Goal: Information Seeking & Learning: Check status

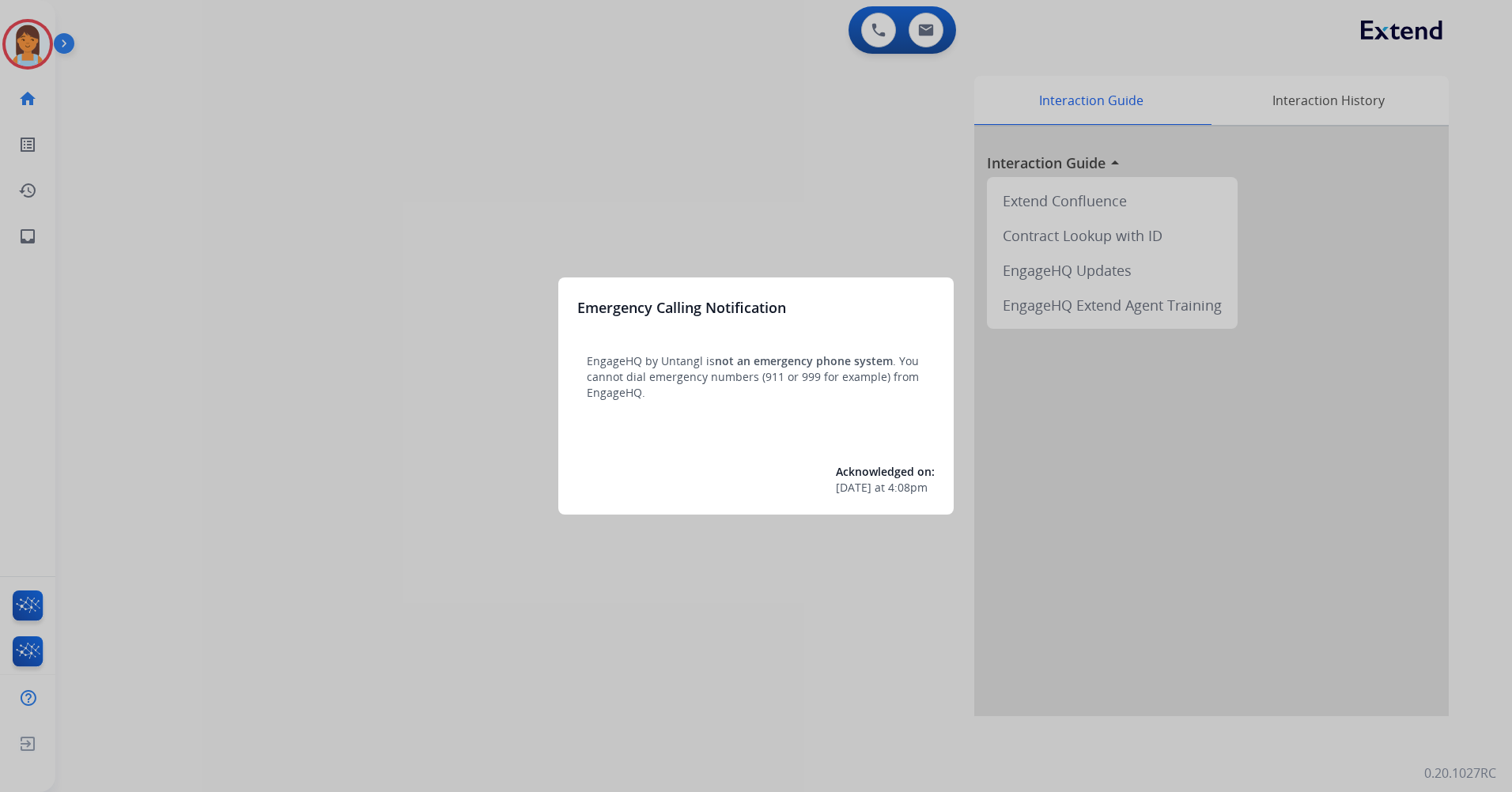
click at [243, 97] on div at bounding box center [756, 396] width 1512 height 792
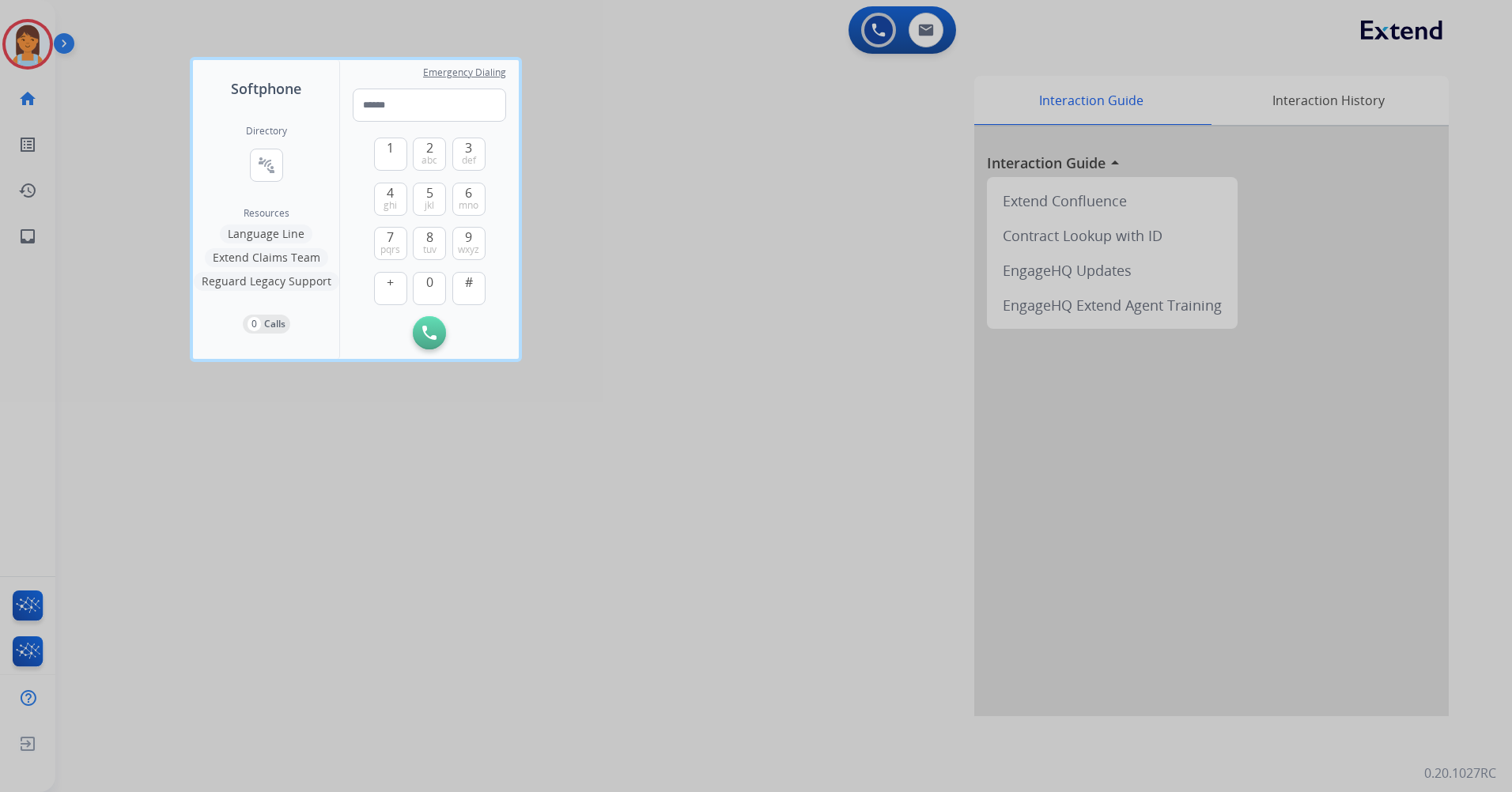
click at [419, 42] on div at bounding box center [756, 396] width 1512 height 792
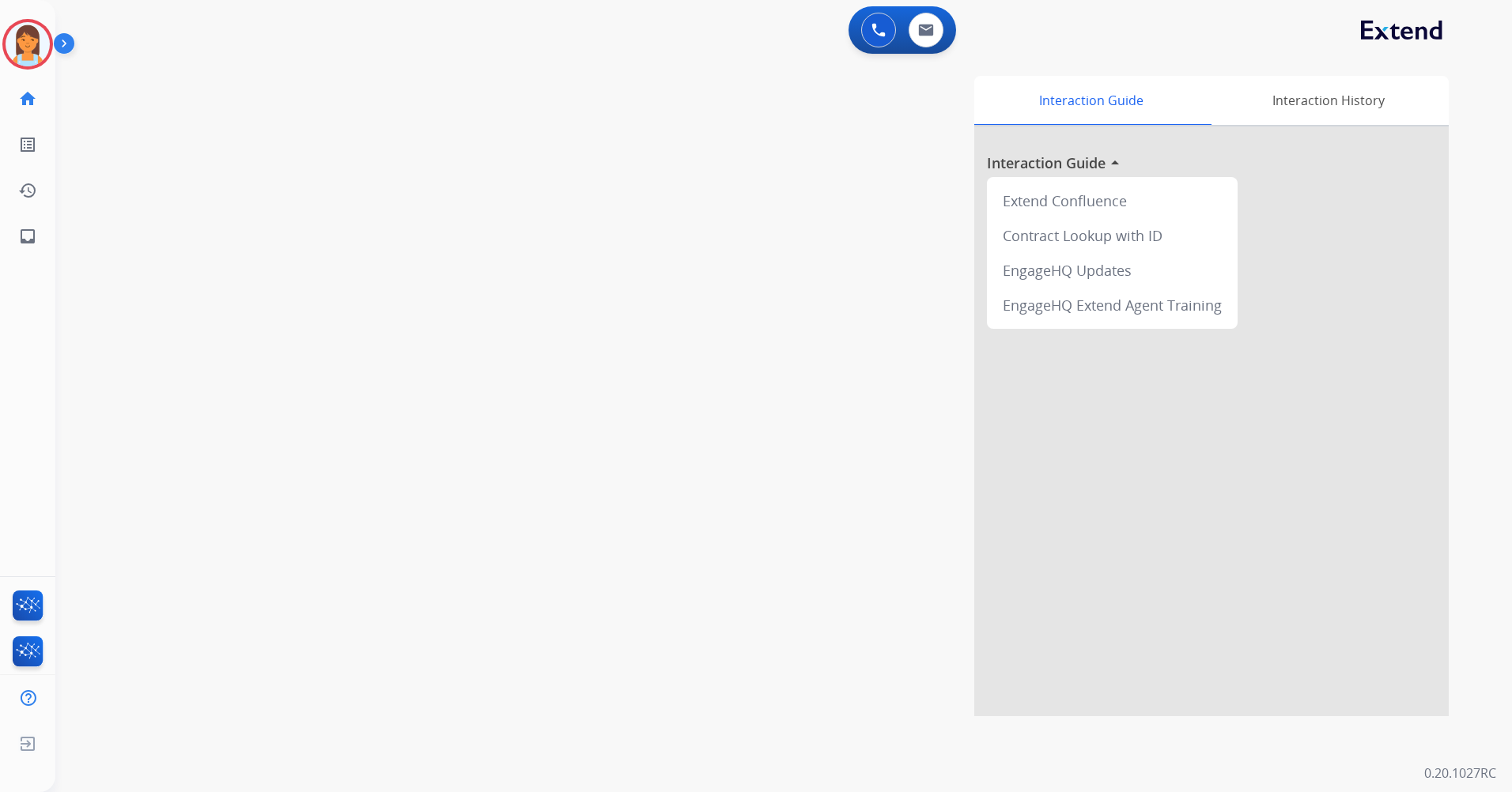
click at [53, 47] on div "[PERSON_NAME] Logged In Edit Avatar Agent: [PERSON_NAME] Profile: Extend_Traini…" at bounding box center [28, 45] width 55 height 50
drag, startPoint x: 44, startPoint y: 48, endPoint x: 52, endPoint y: 53, distance: 9.4
click at [43, 48] on img at bounding box center [28, 44] width 45 height 45
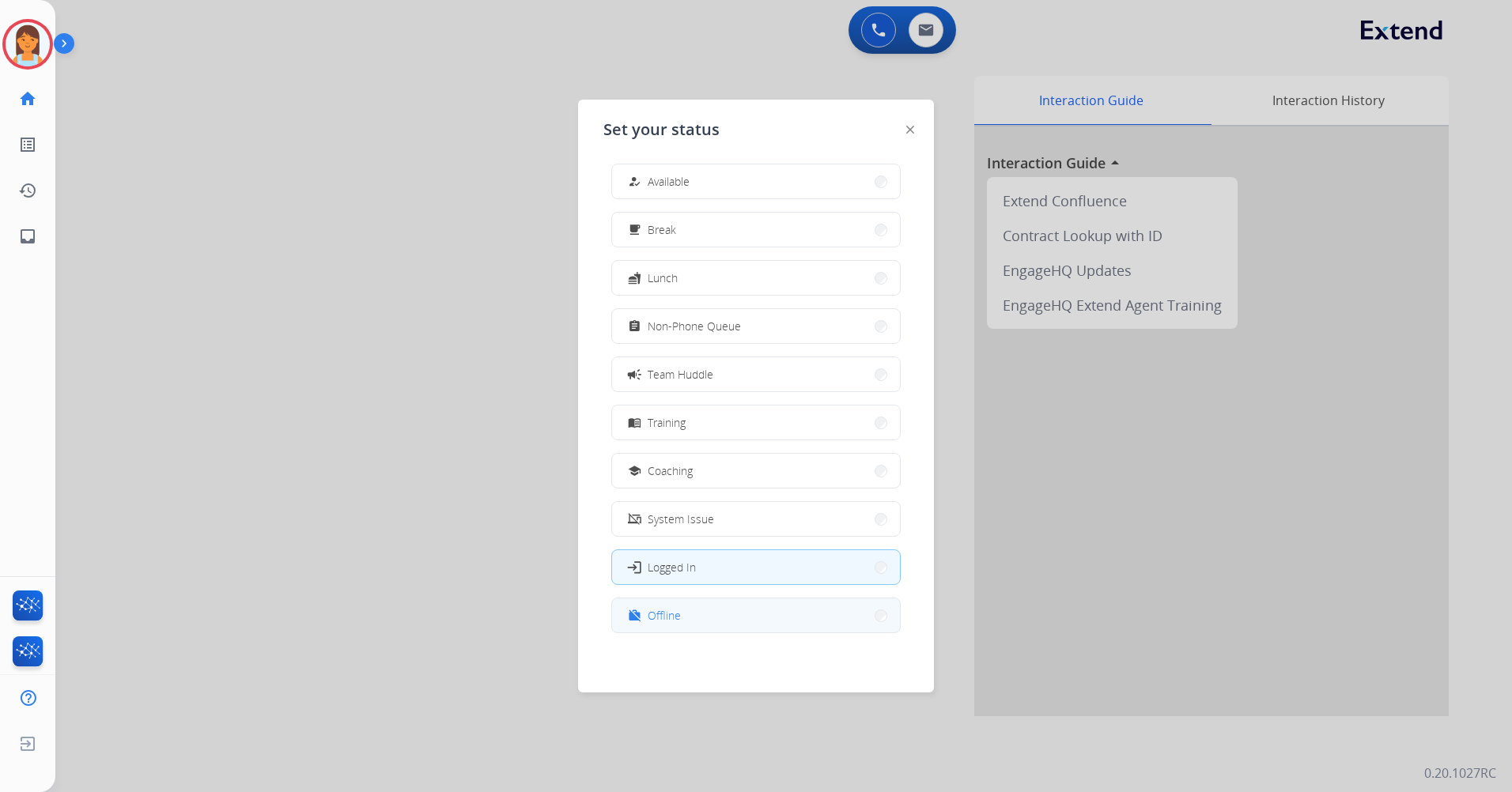
scroll to position [5, 0]
click at [717, 613] on button "work_off Offline" at bounding box center [756, 615] width 288 height 34
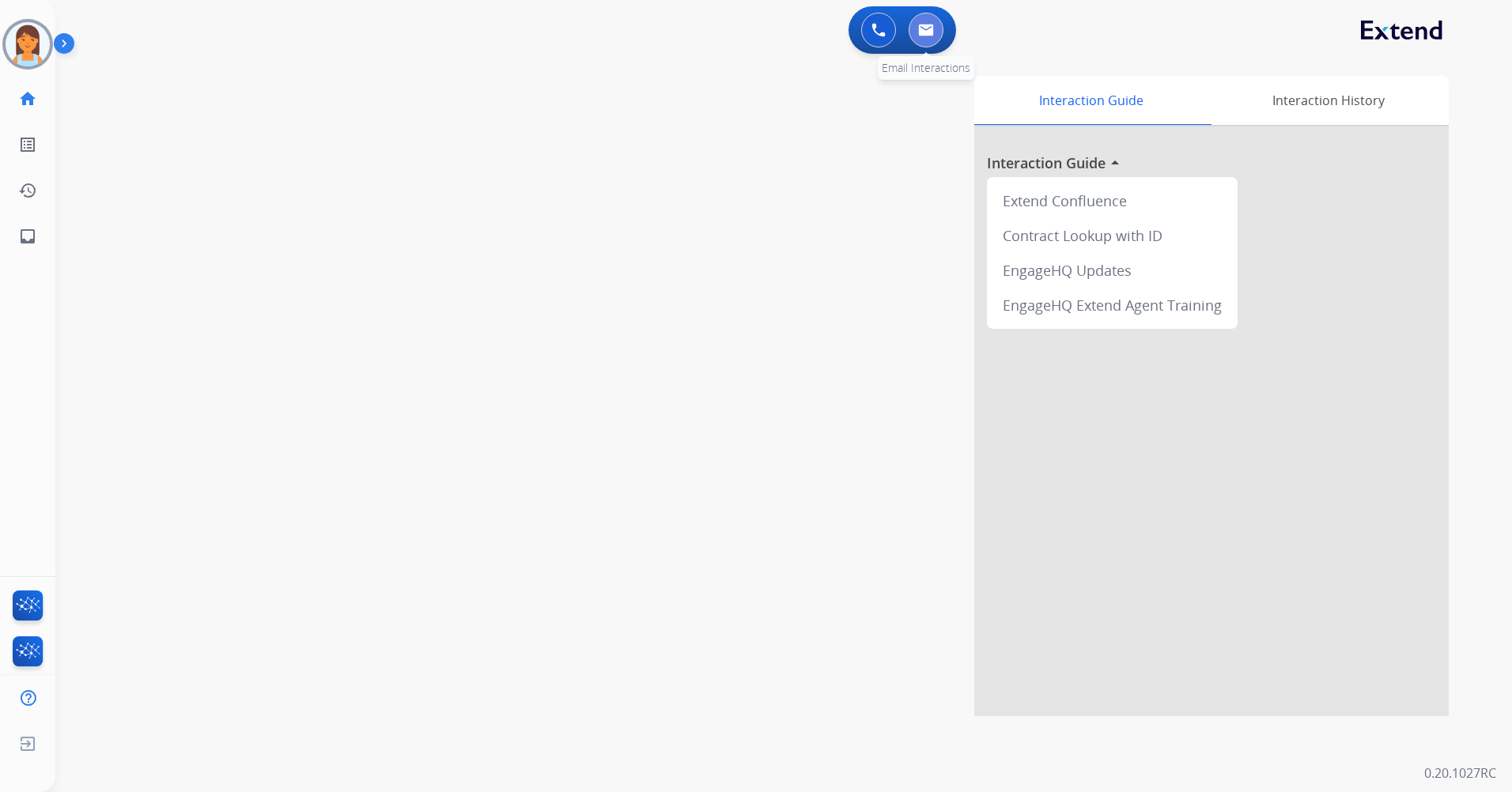
click at [923, 13] on button at bounding box center [926, 29] width 34 height 34
select select "**********"
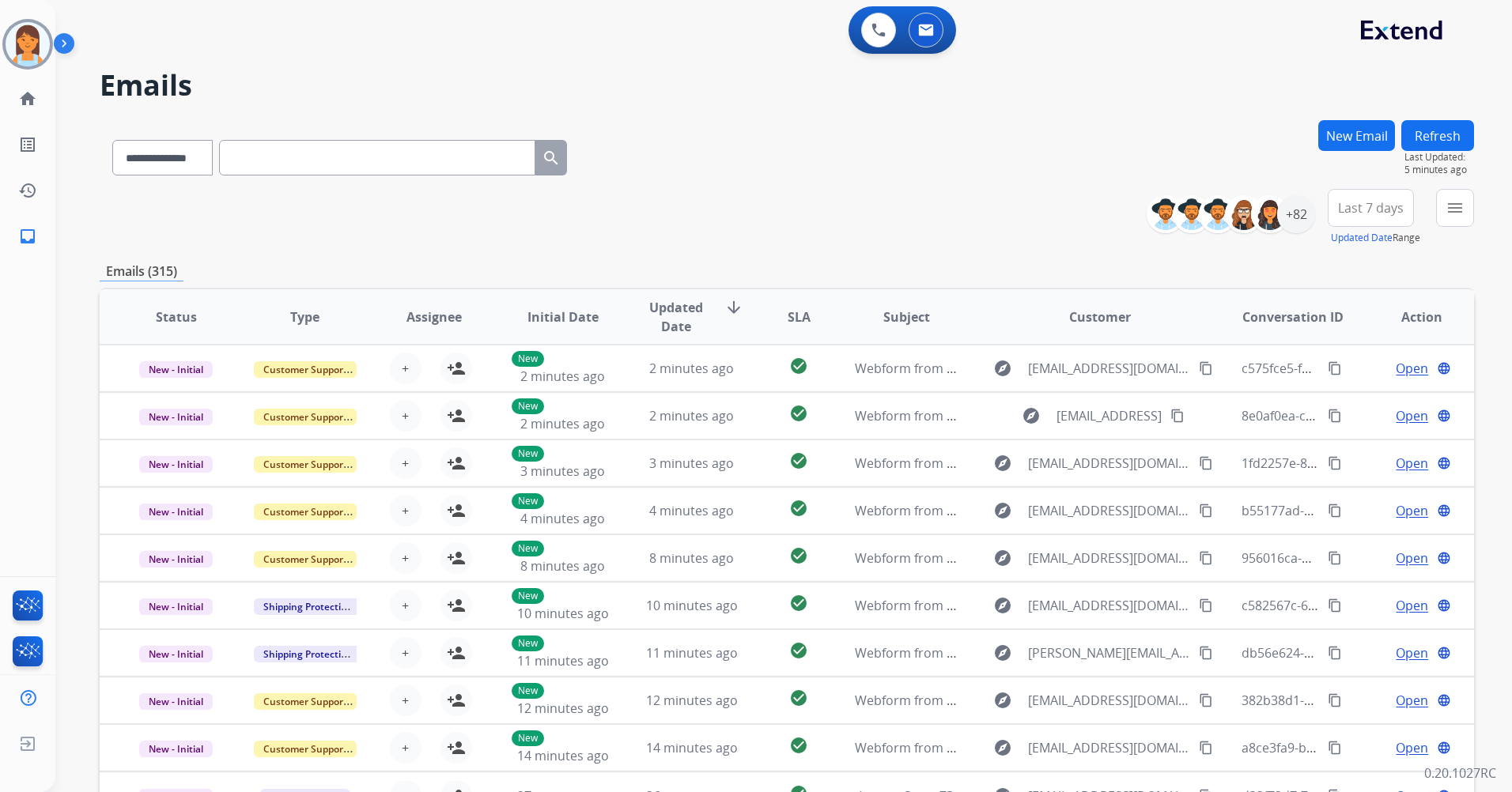
drag, startPoint x: 328, startPoint y: 61, endPoint x: 324, endPoint y: 34, distance: 27.3
click at [329, 55] on div "**********" at bounding box center [784, 396] width 1457 height 792
click at [549, 76] on h2 "Emails" at bounding box center [787, 86] width 1374 height 32
click at [1361, 211] on span "Last 7 days" at bounding box center [1371, 208] width 66 height 7
click at [1346, 392] on div "Last 90 days" at bounding box center [1366, 400] width 87 height 24
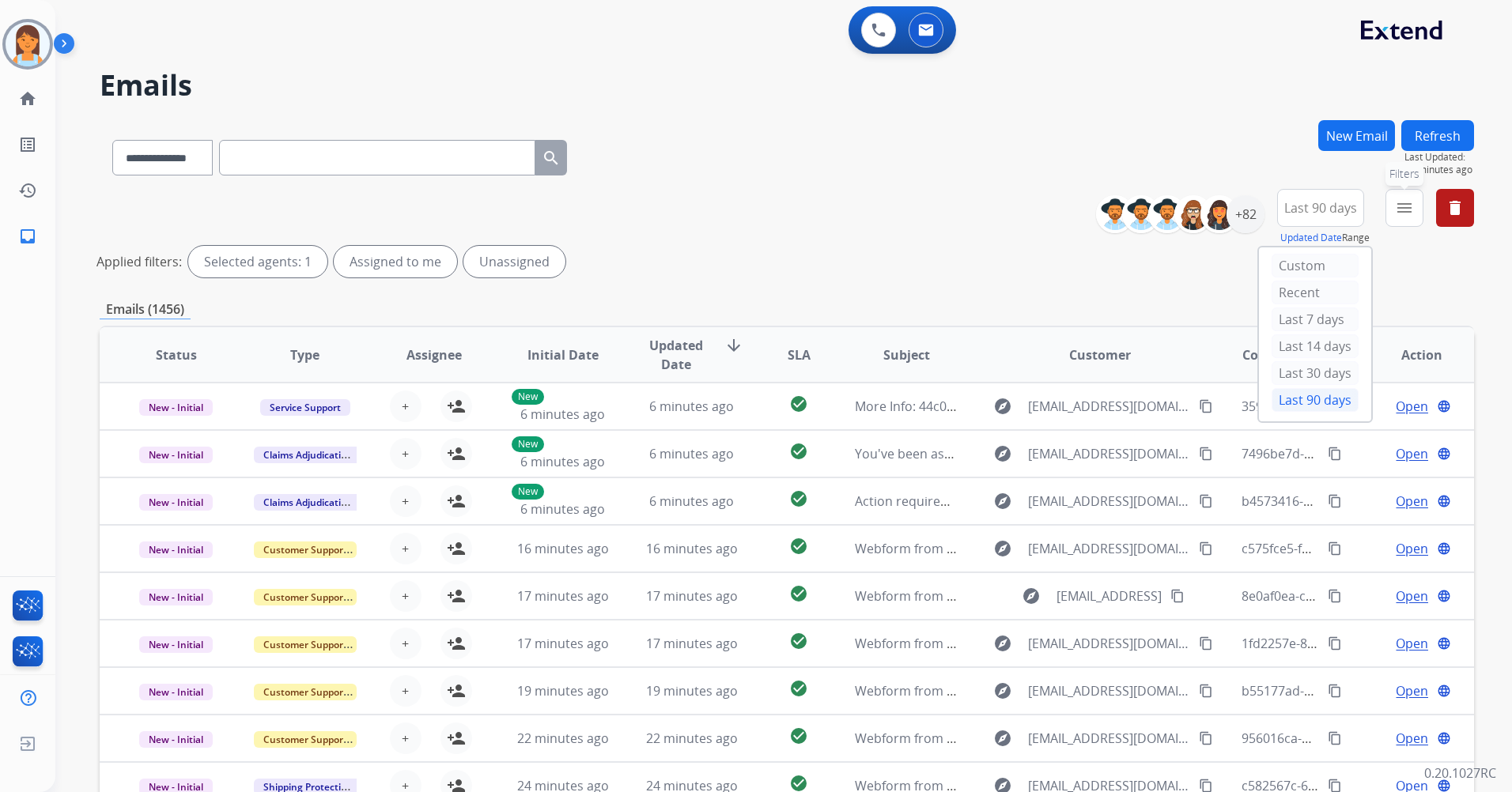
click at [1410, 204] on mat-icon "menu" at bounding box center [1404, 207] width 19 height 19
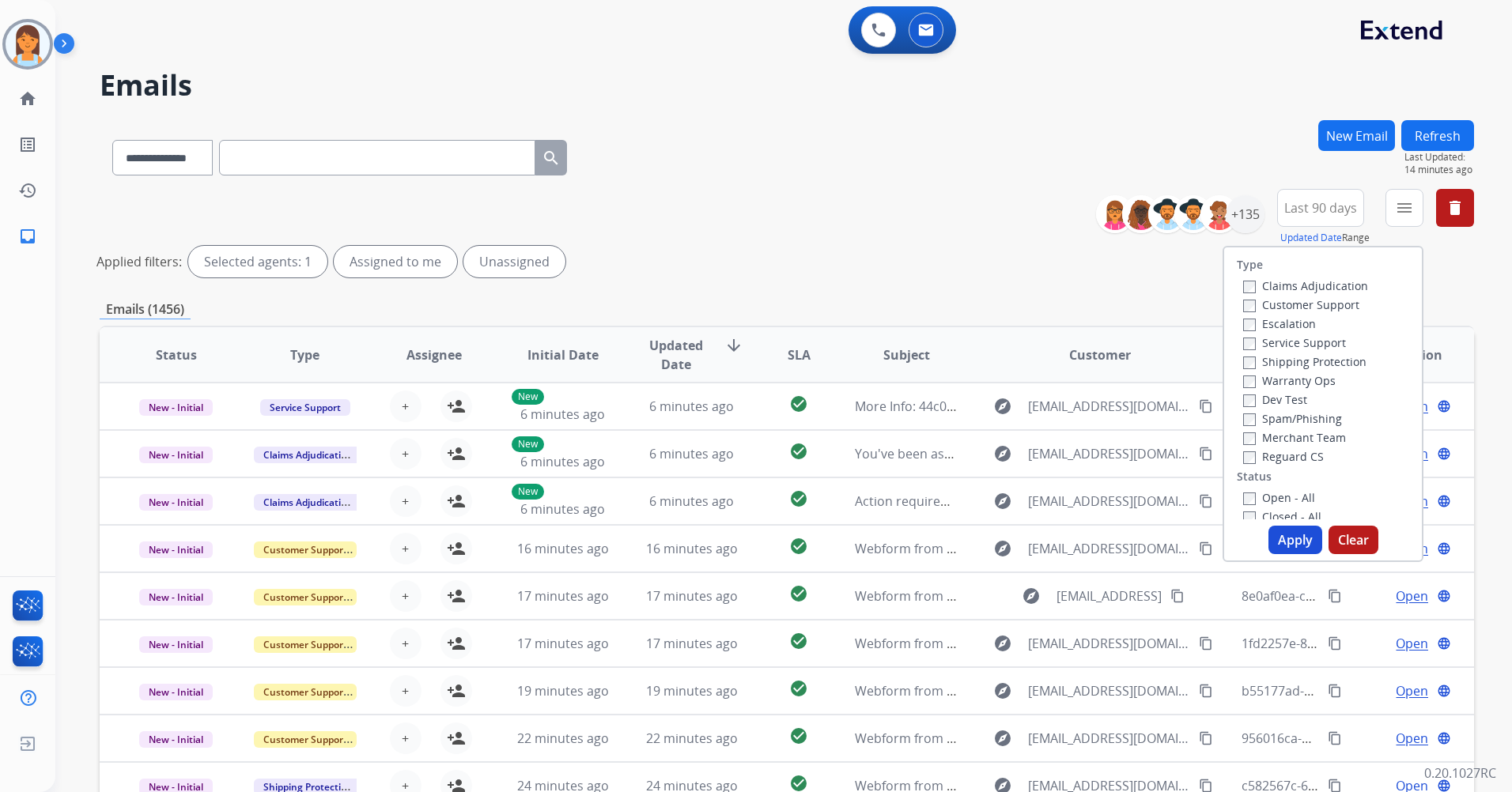
click at [1344, 303] on label "Customer Support" at bounding box center [1301, 305] width 116 height 15
click at [1347, 357] on label "Shipping Protection" at bounding box center [1305, 362] width 123 height 15
click at [1301, 380] on label "Reguard CS" at bounding box center [1284, 378] width 81 height 15
click at [1294, 456] on label "New - Initial" at bounding box center [1284, 457] width 83 height 15
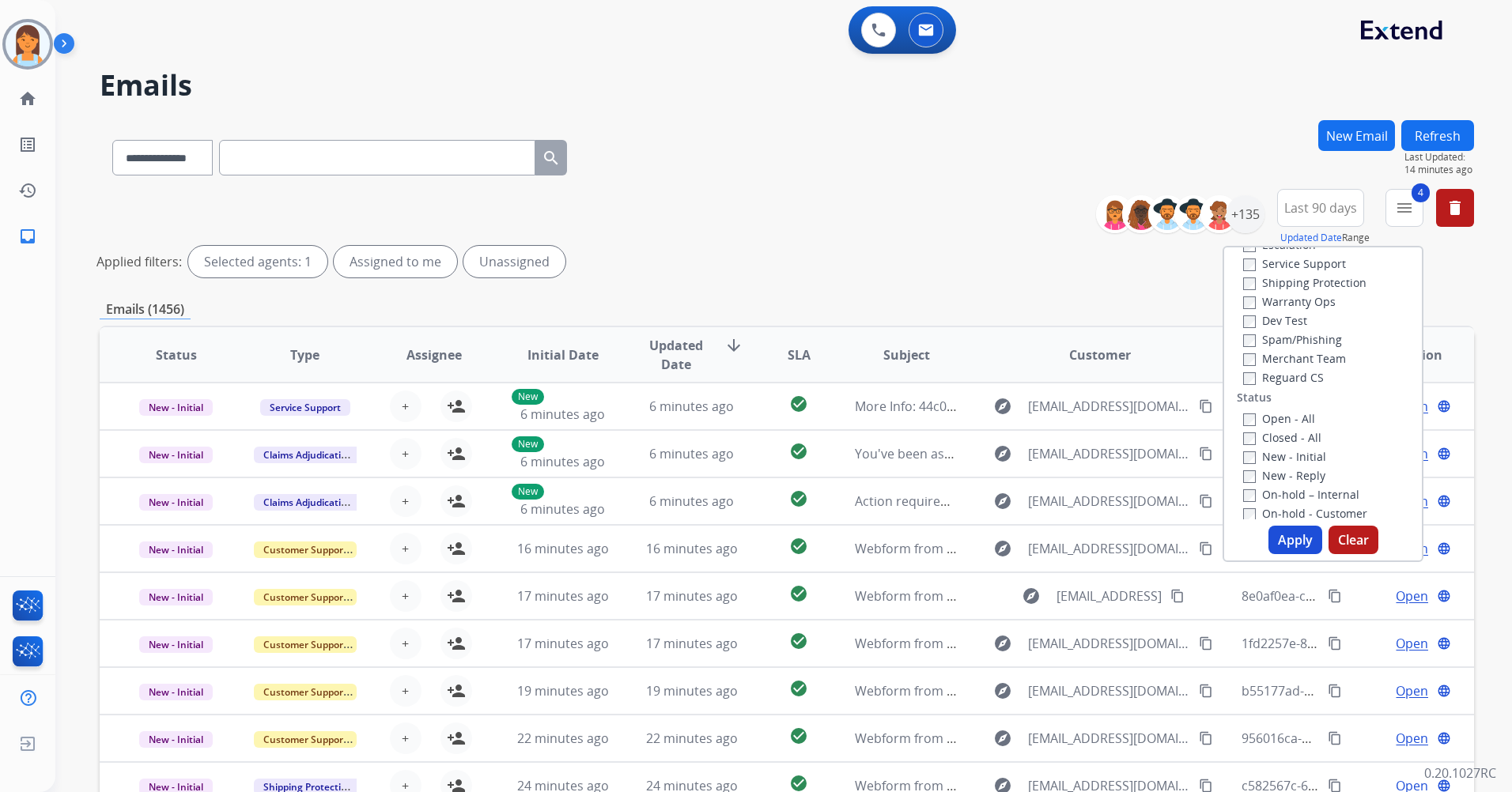
click at [1295, 476] on label "New - Reply" at bounding box center [1284, 475] width 82 height 15
click at [1299, 532] on button "Apply" at bounding box center [1295, 540] width 54 height 29
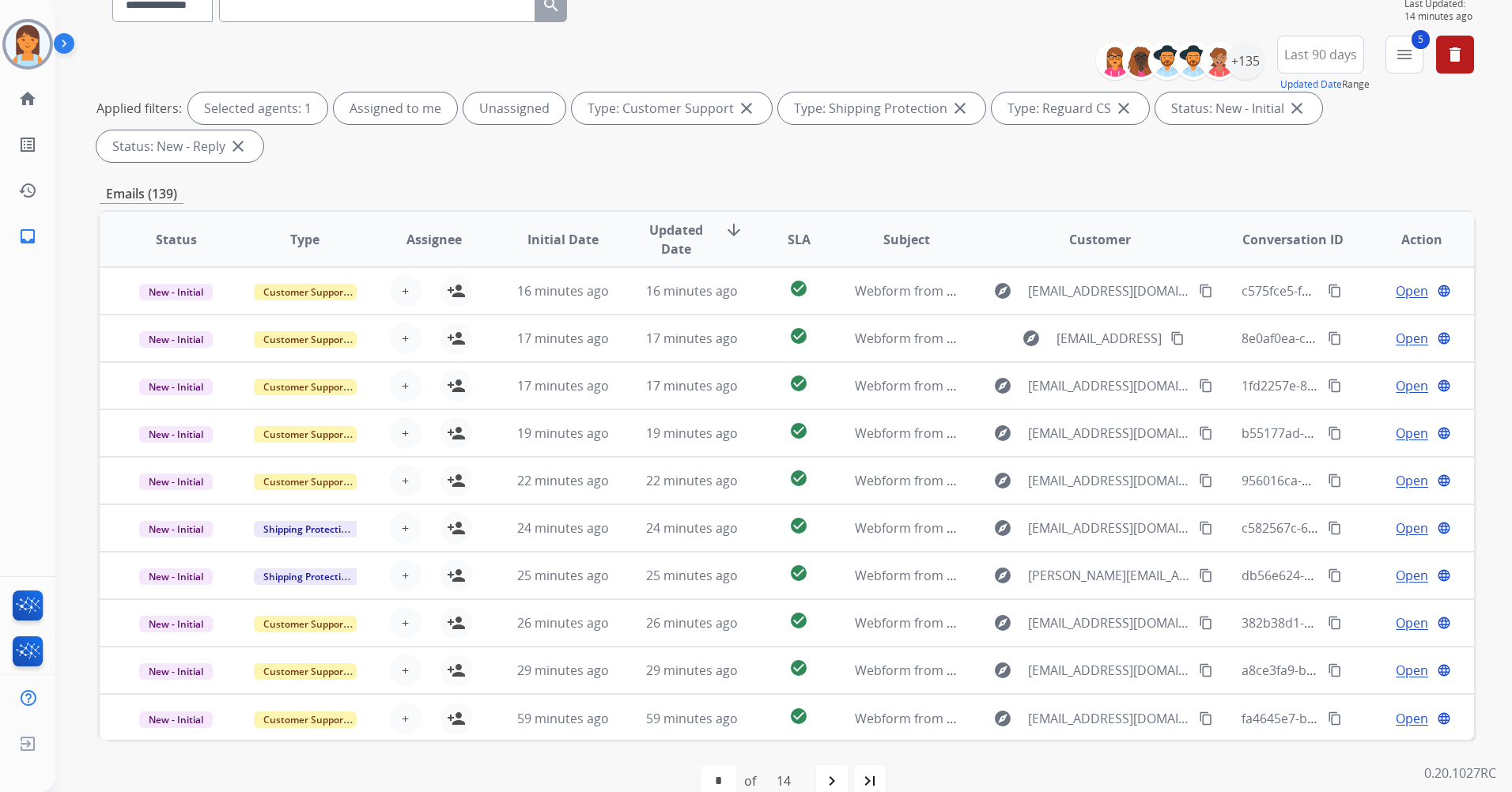
scroll to position [0, 0]
